Goal: Find specific page/section: Find specific page/section

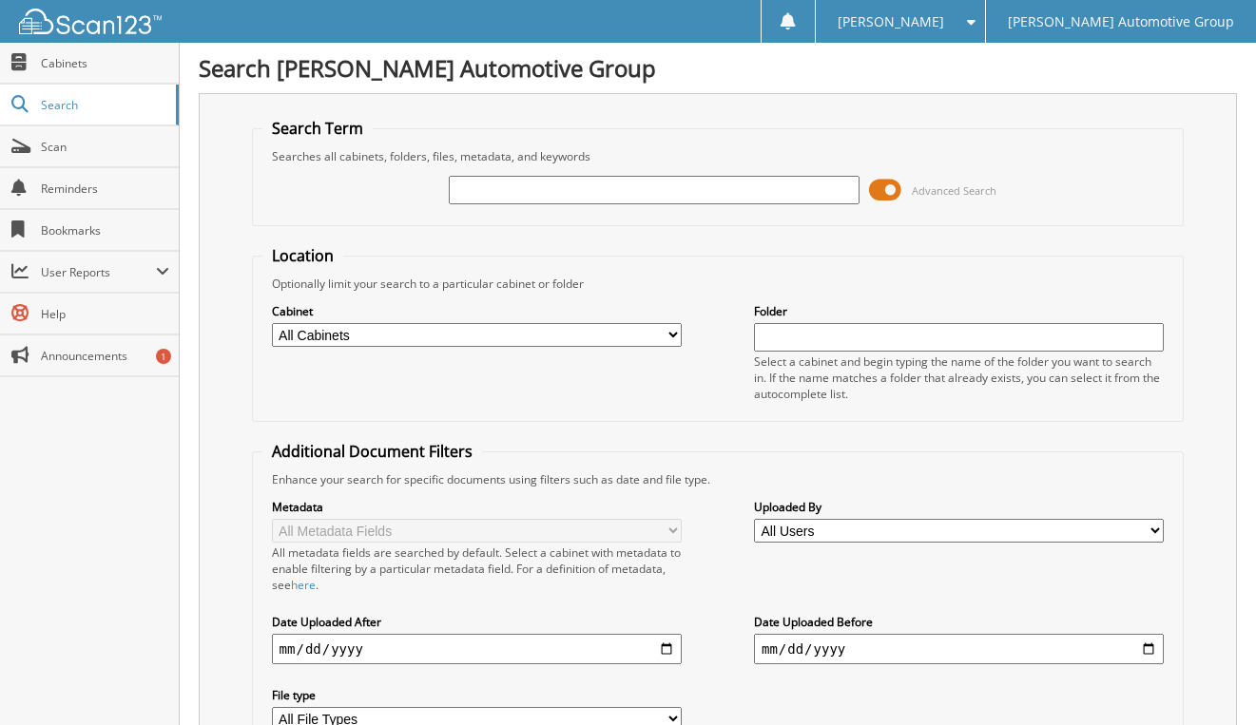
click at [637, 192] on input "text" at bounding box center [654, 190] width 410 height 29
type input "[PERSON_NAME]"
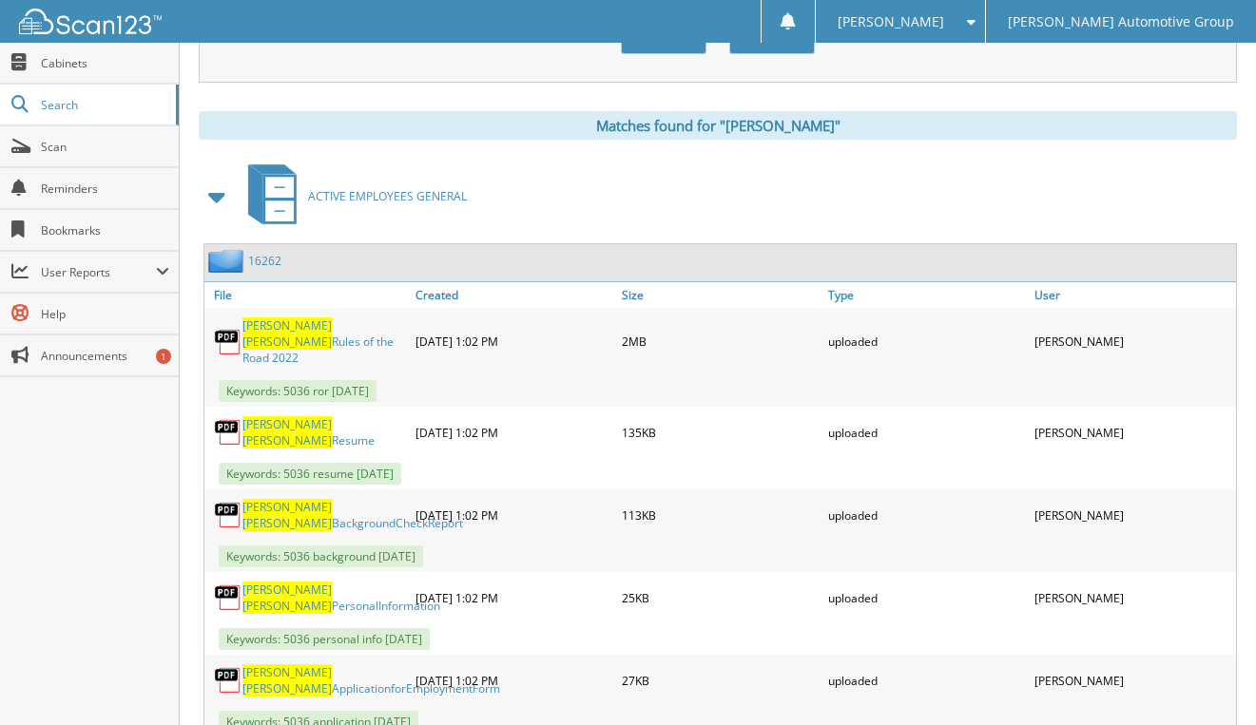
scroll to position [761, 0]
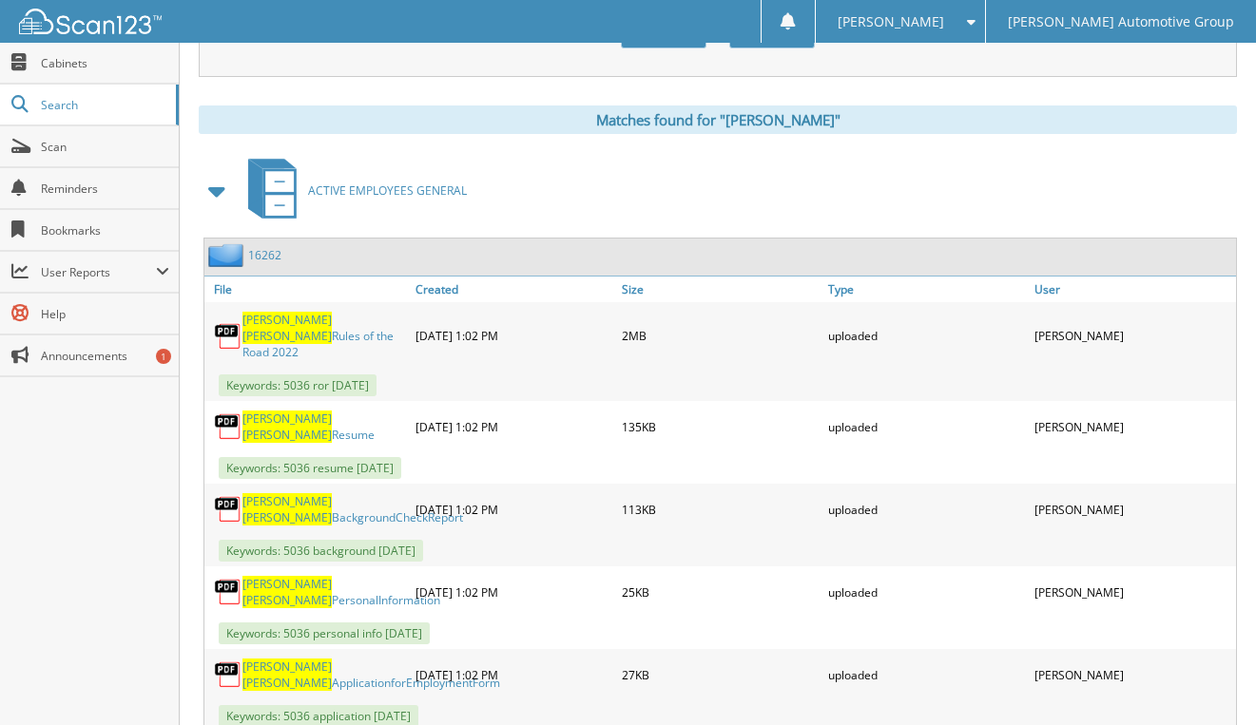
click at [268, 253] on link "16262" at bounding box center [264, 255] width 33 height 16
